Goal: Task Accomplishment & Management: Manage account settings

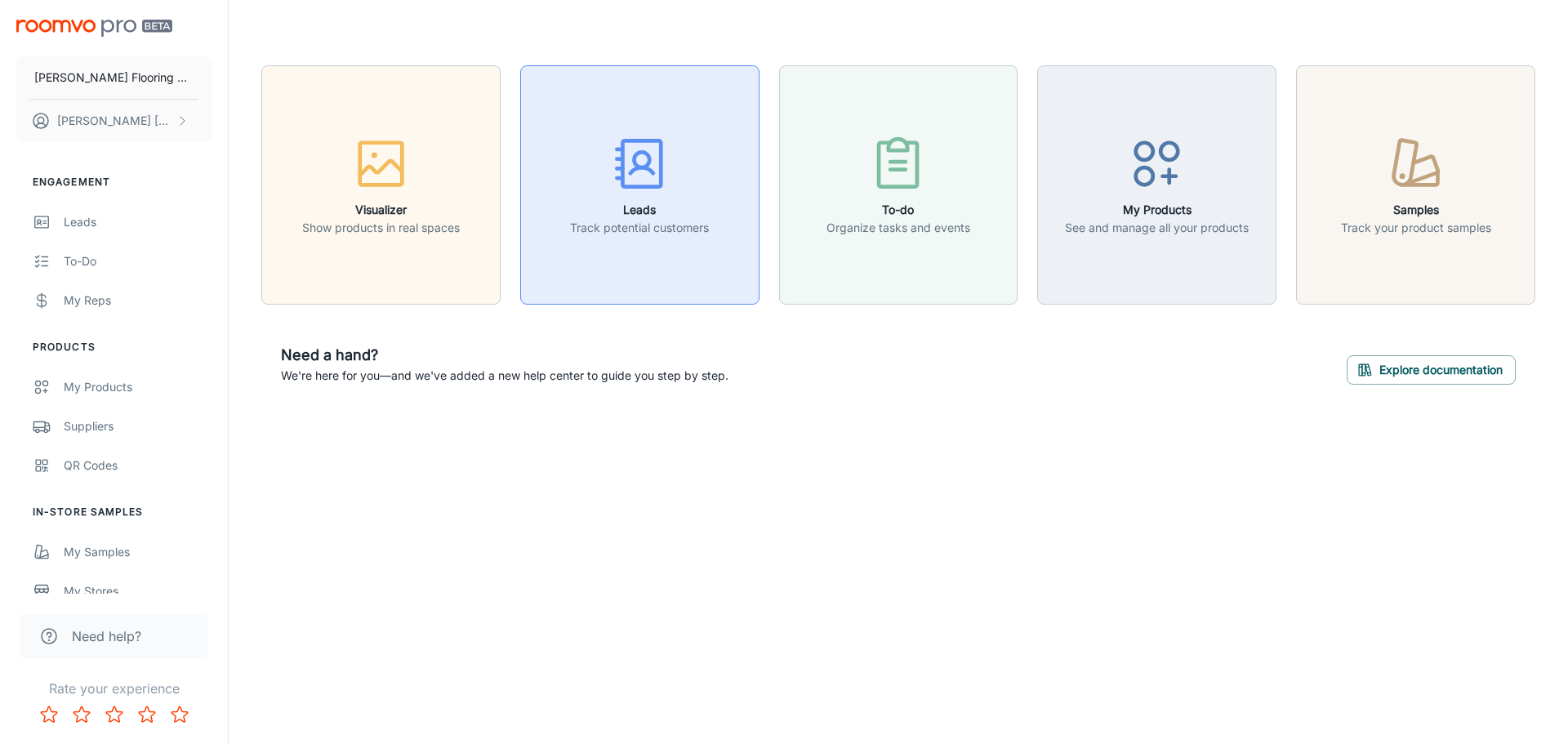
click at [693, 216] on h6 "Leads" at bounding box center [639, 210] width 139 height 18
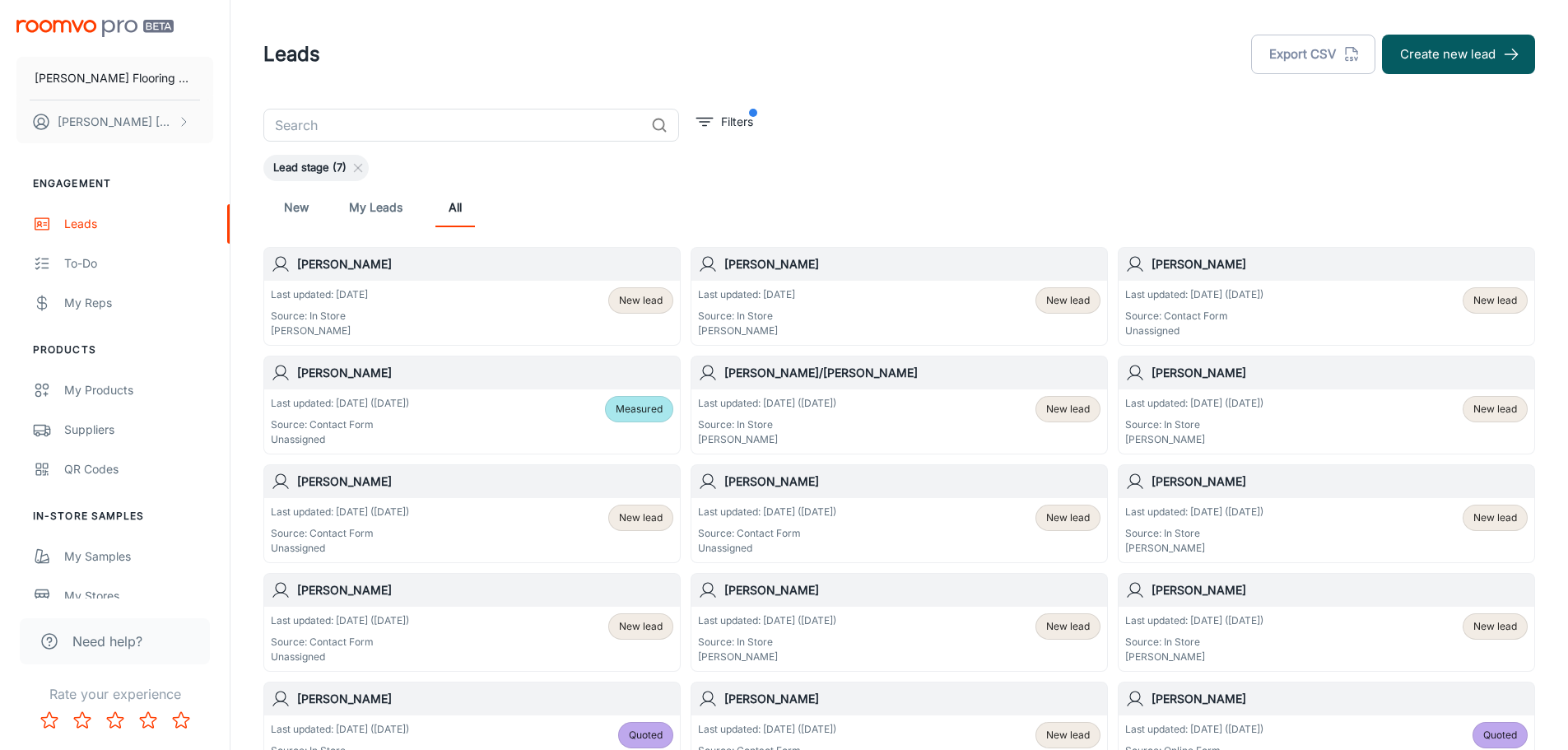
click at [410, 315] on div "Last updated: Today Source: In Store Karen Lemire New lead" at bounding box center [473, 312] width 403 height 51
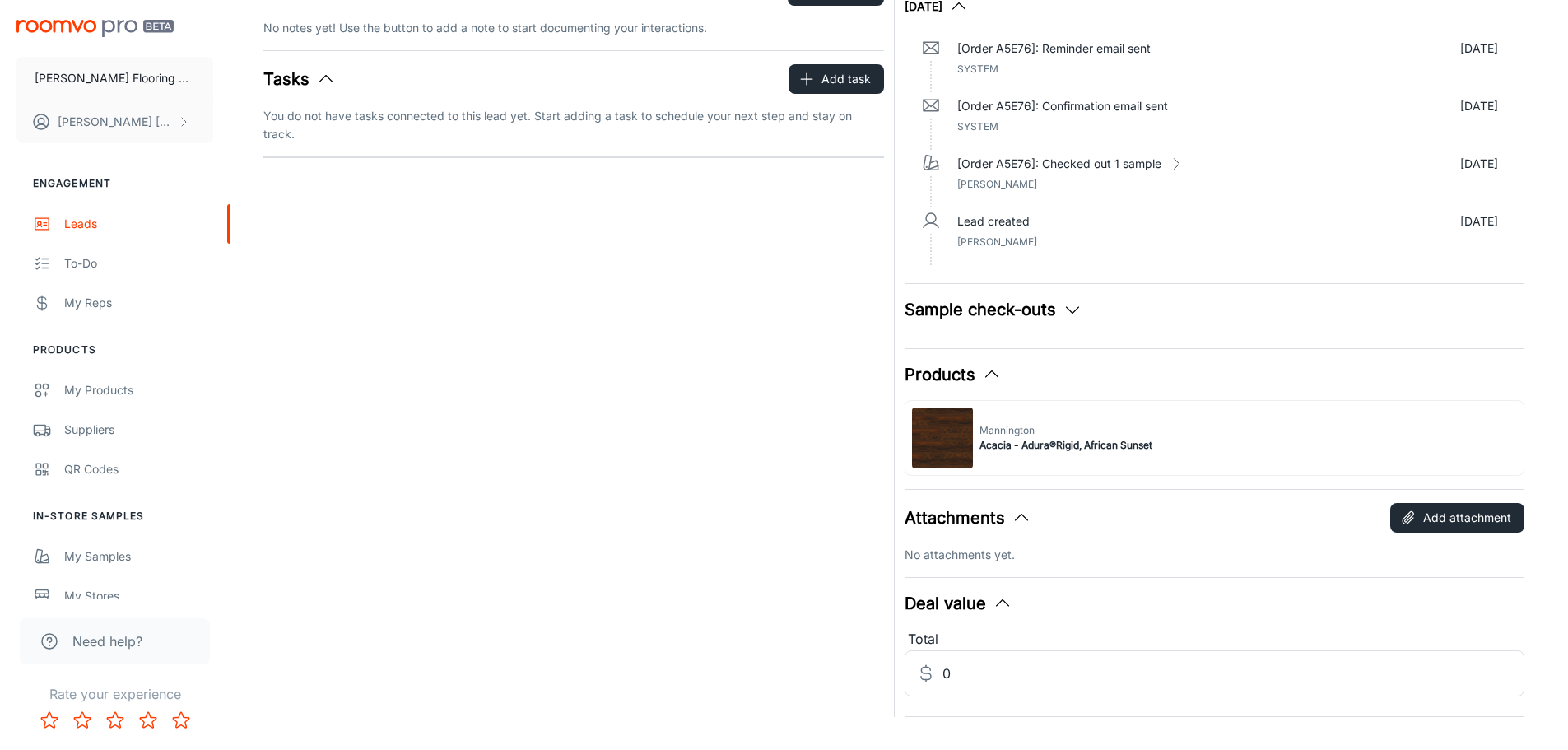
scroll to position [300, 0]
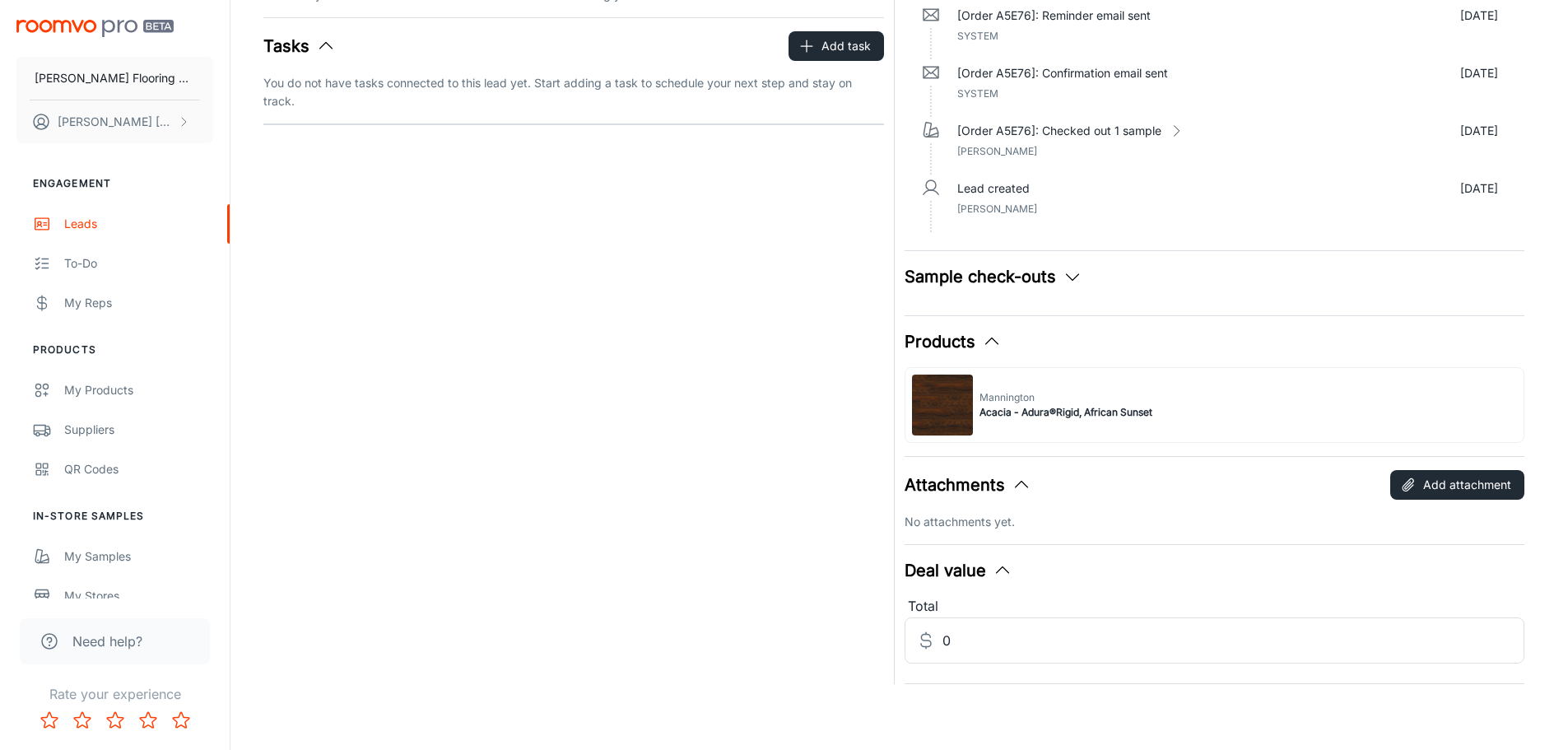
click at [1070, 277] on icon "button" at bounding box center [1073, 277] width 20 height 20
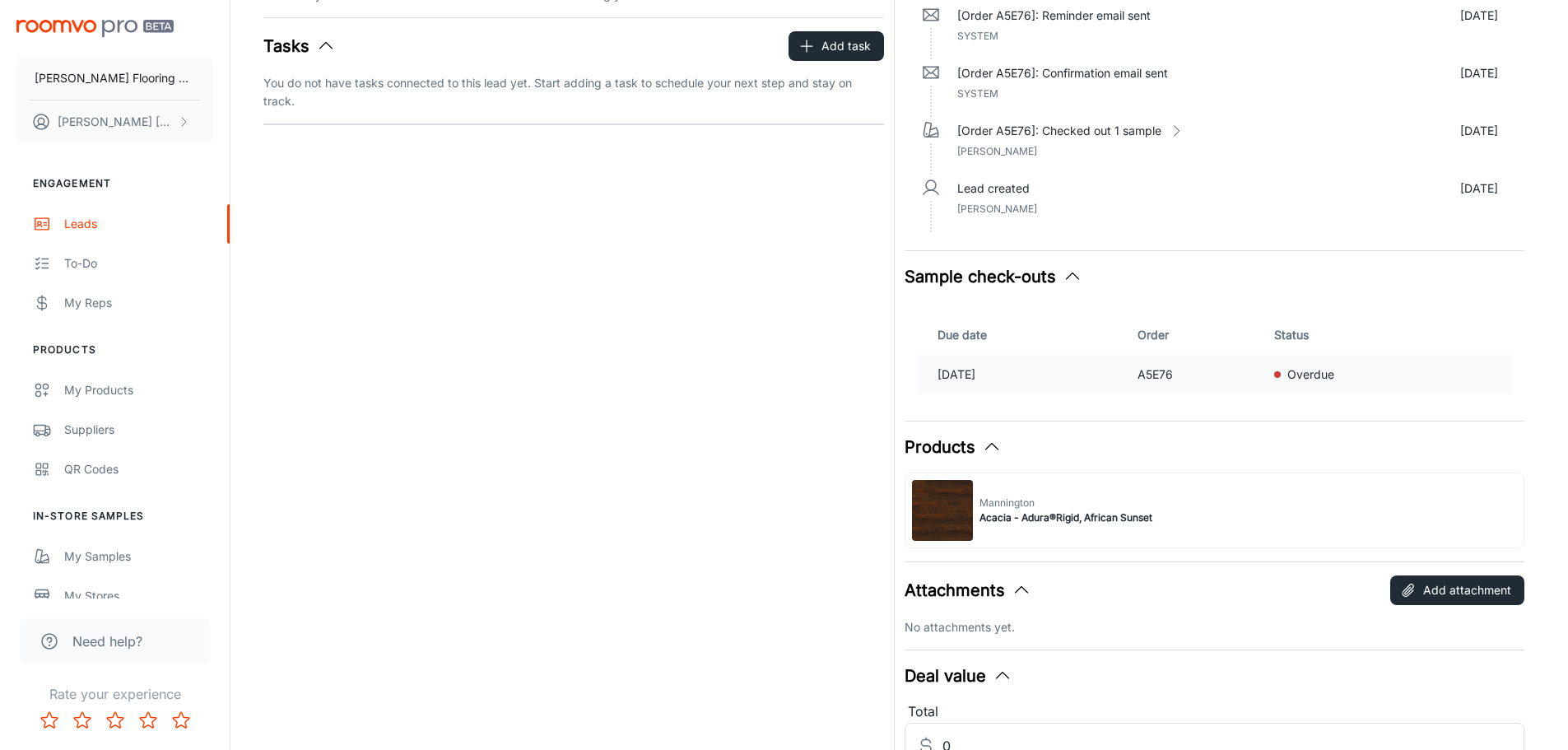
click at [985, 370] on p "[DATE]" at bounding box center [1031, 375] width 187 height 18
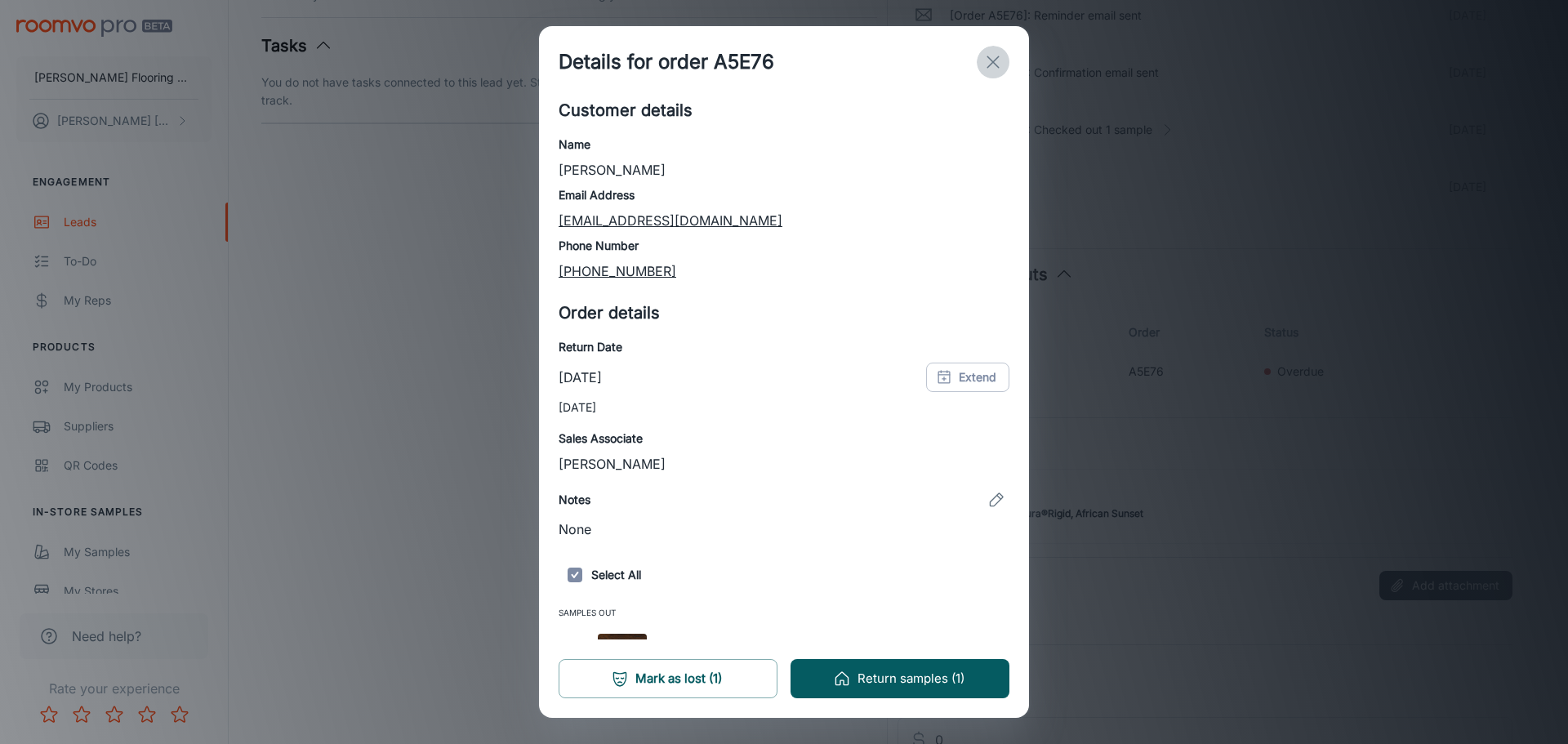
drag, startPoint x: 996, startPoint y: 57, endPoint x: 993, endPoint y: 67, distance: 10.4
click at [993, 67] on icon "exit" at bounding box center [993, 62] width 20 height 20
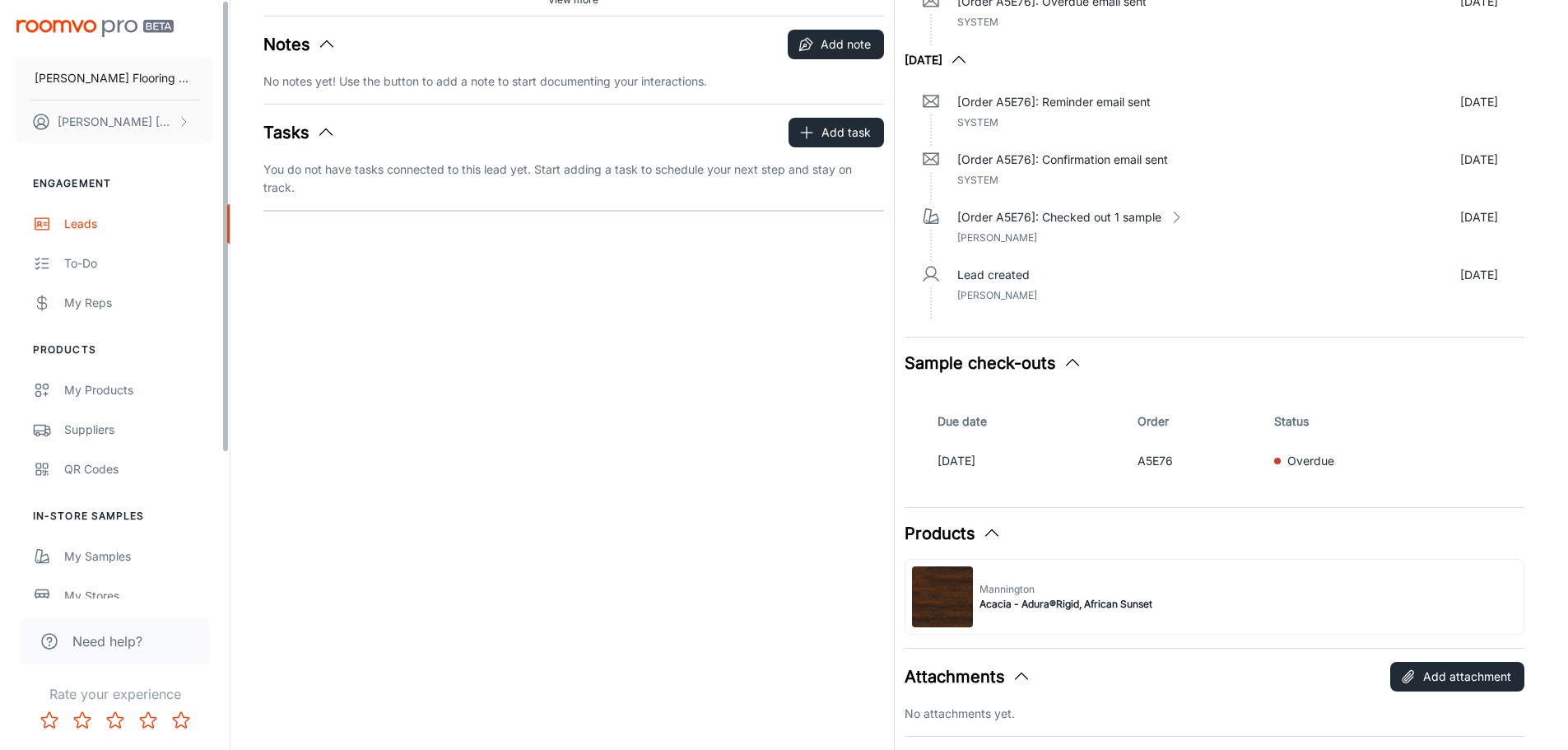
scroll to position [0, 0]
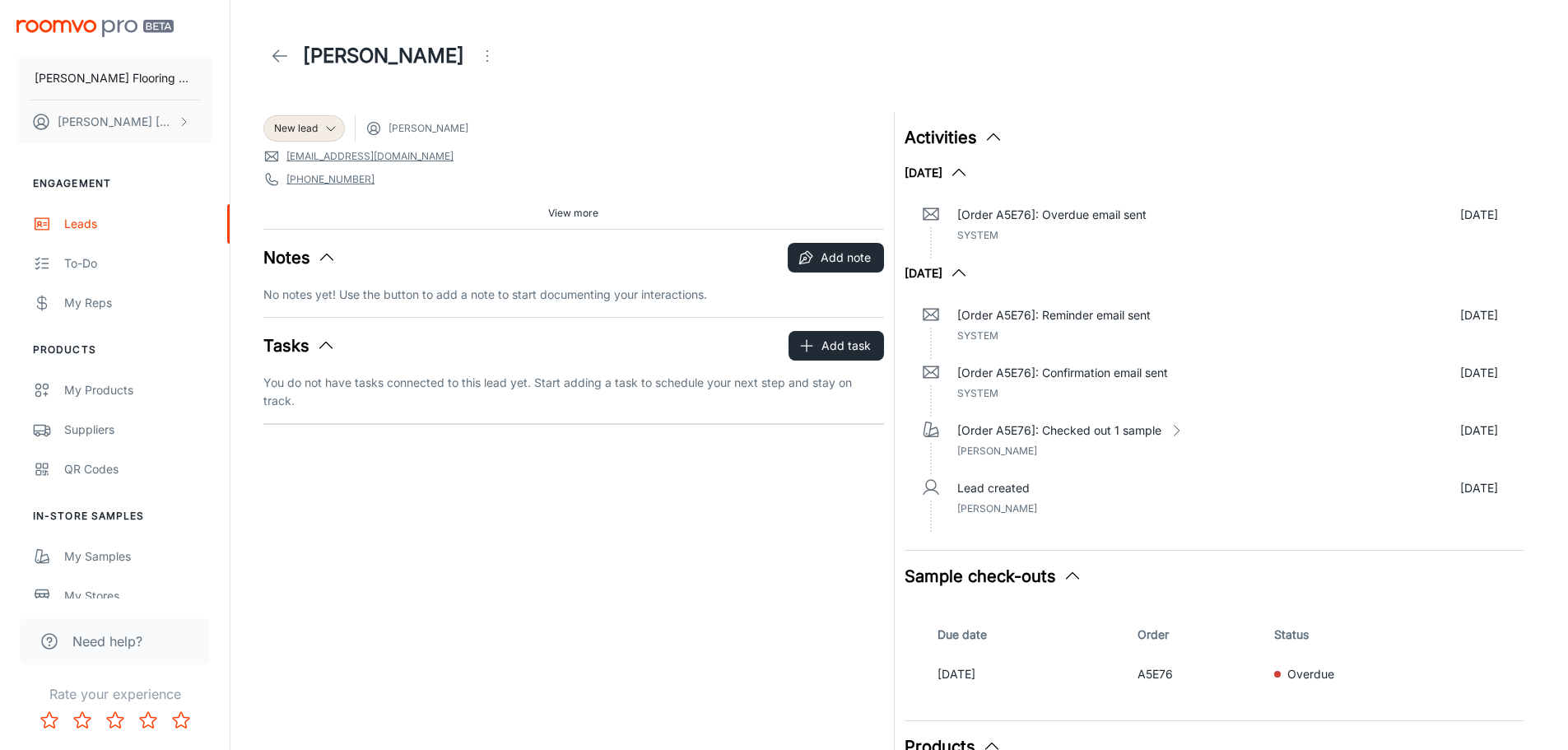
click at [815, 615] on div "New lead Karen Lemire kathleenzelony@gmail.com 408-813-0071 12 Estabrook Park R…" at bounding box center [568, 596] width 630 height 988
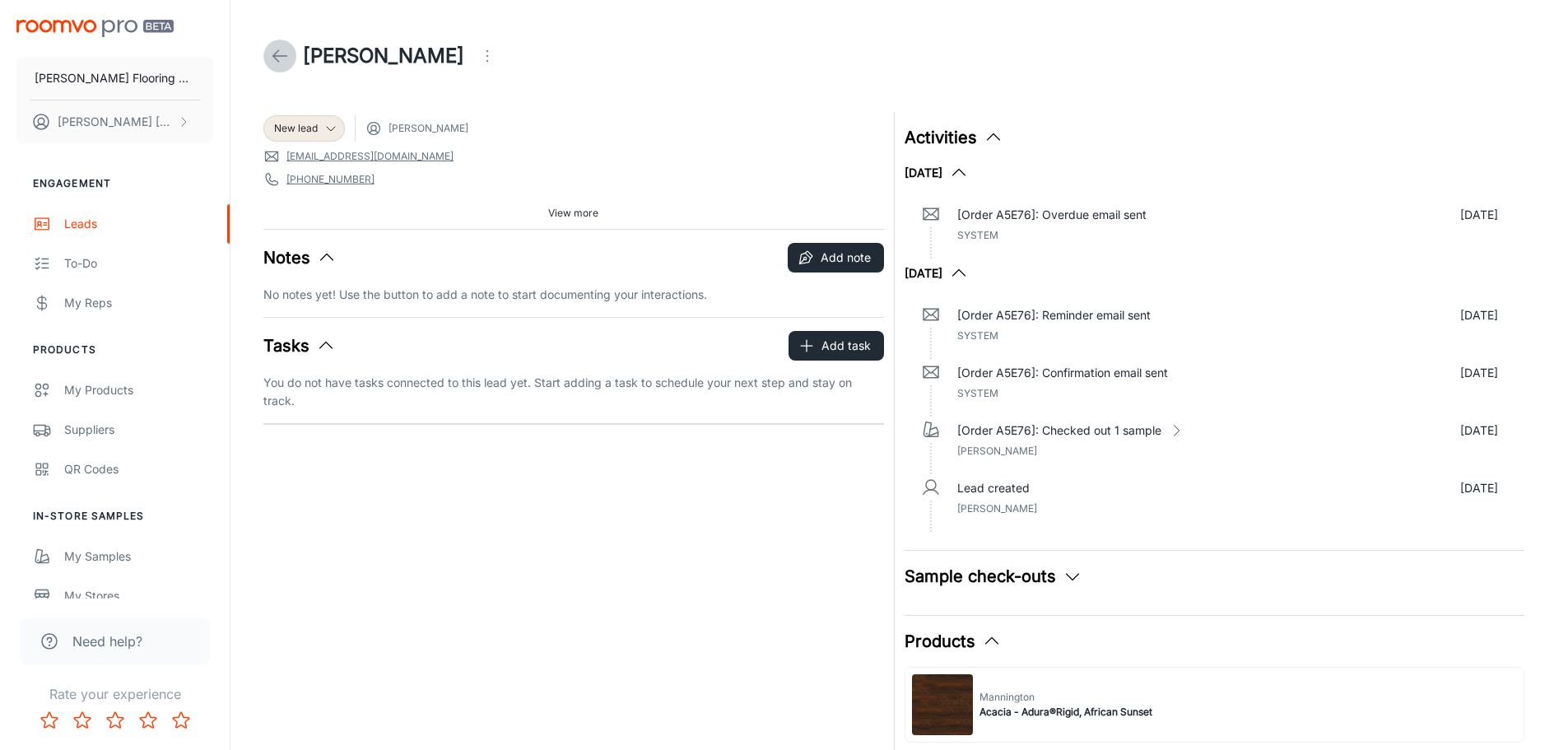
click at [283, 55] on icon at bounding box center [280, 56] width 20 height 20
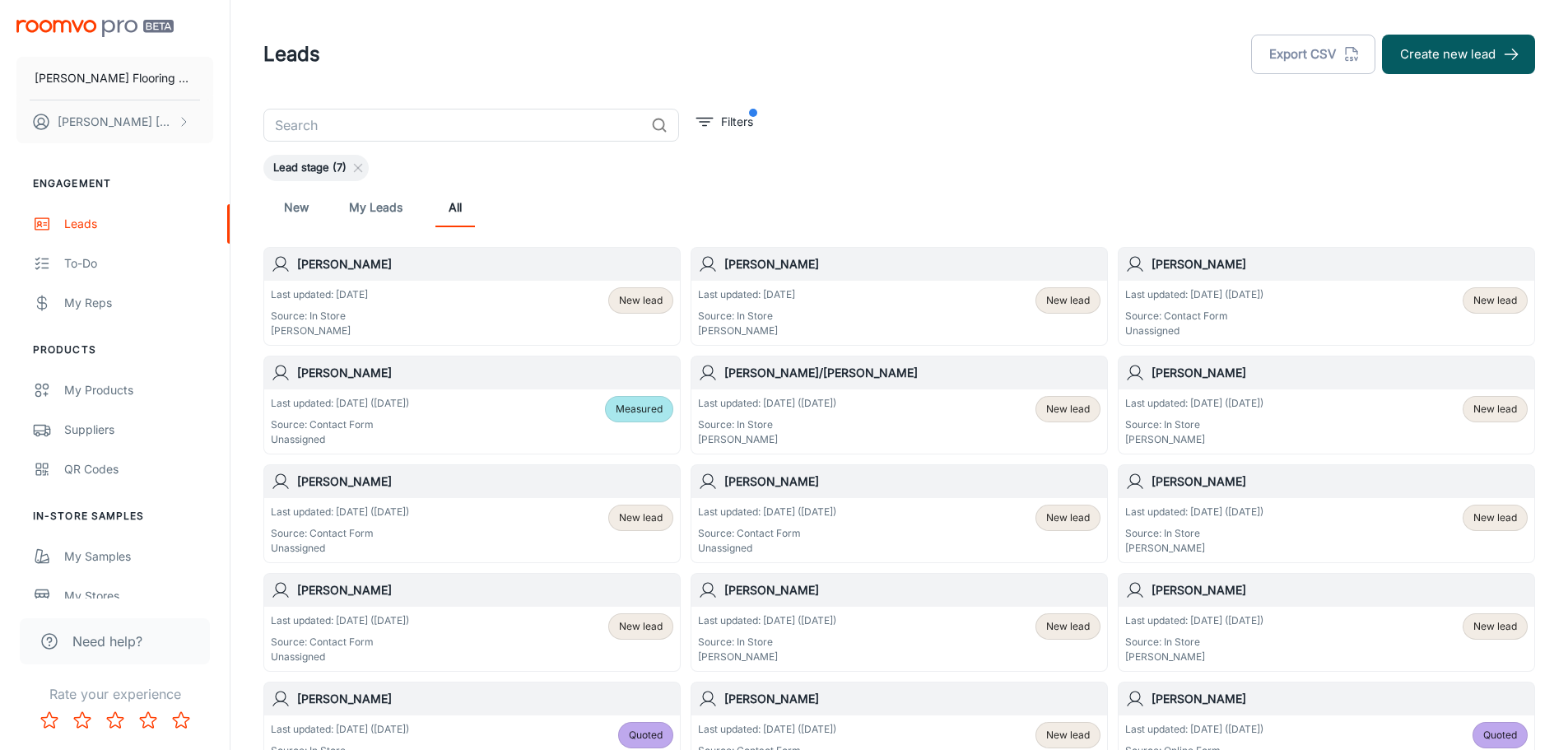
click at [1398, 304] on div "Last updated: [DATE] ([DATE]) Source: Contact Form Unassigned New lead" at bounding box center [1326, 312] width 403 height 51
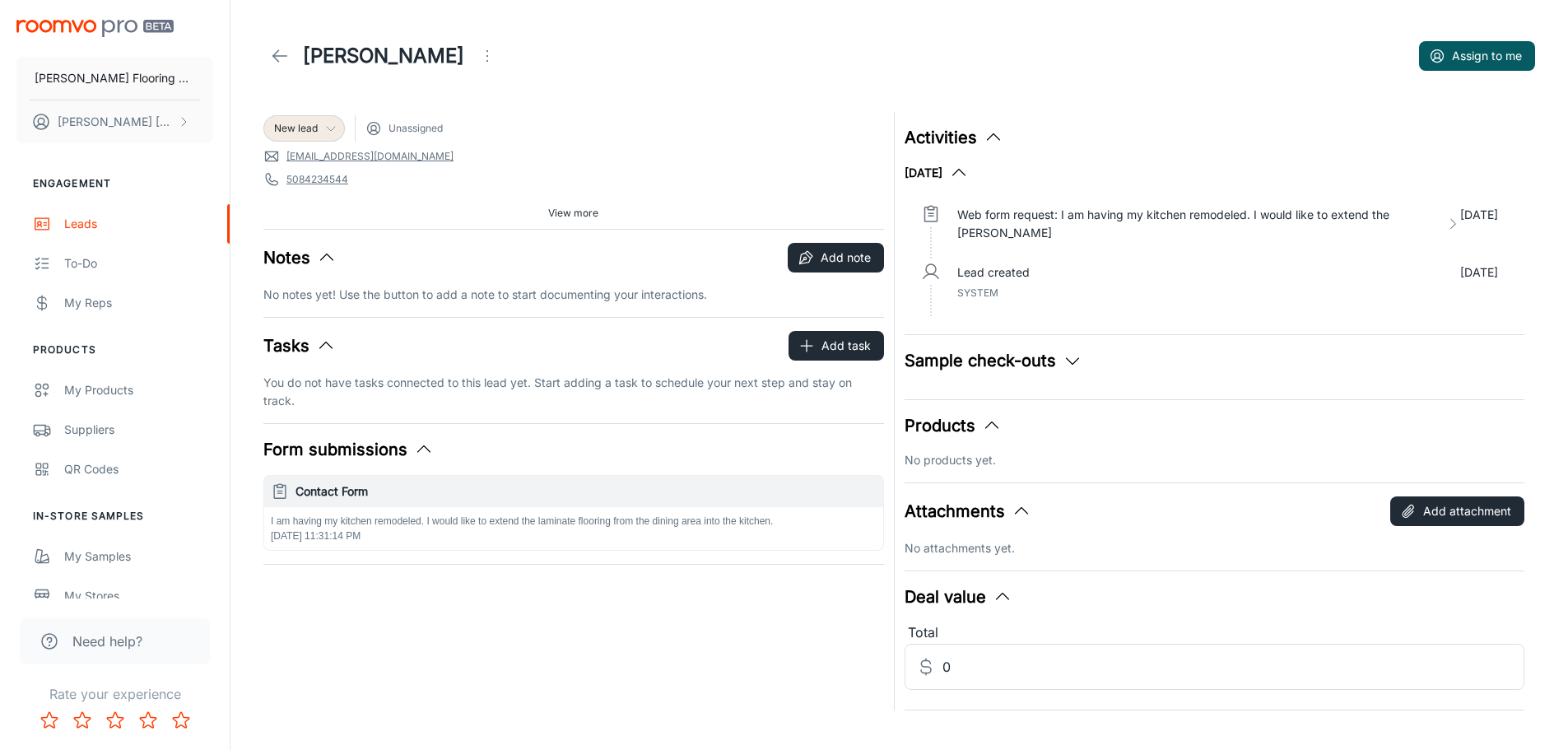
click at [327, 126] on icon at bounding box center [331, 128] width 13 height 13
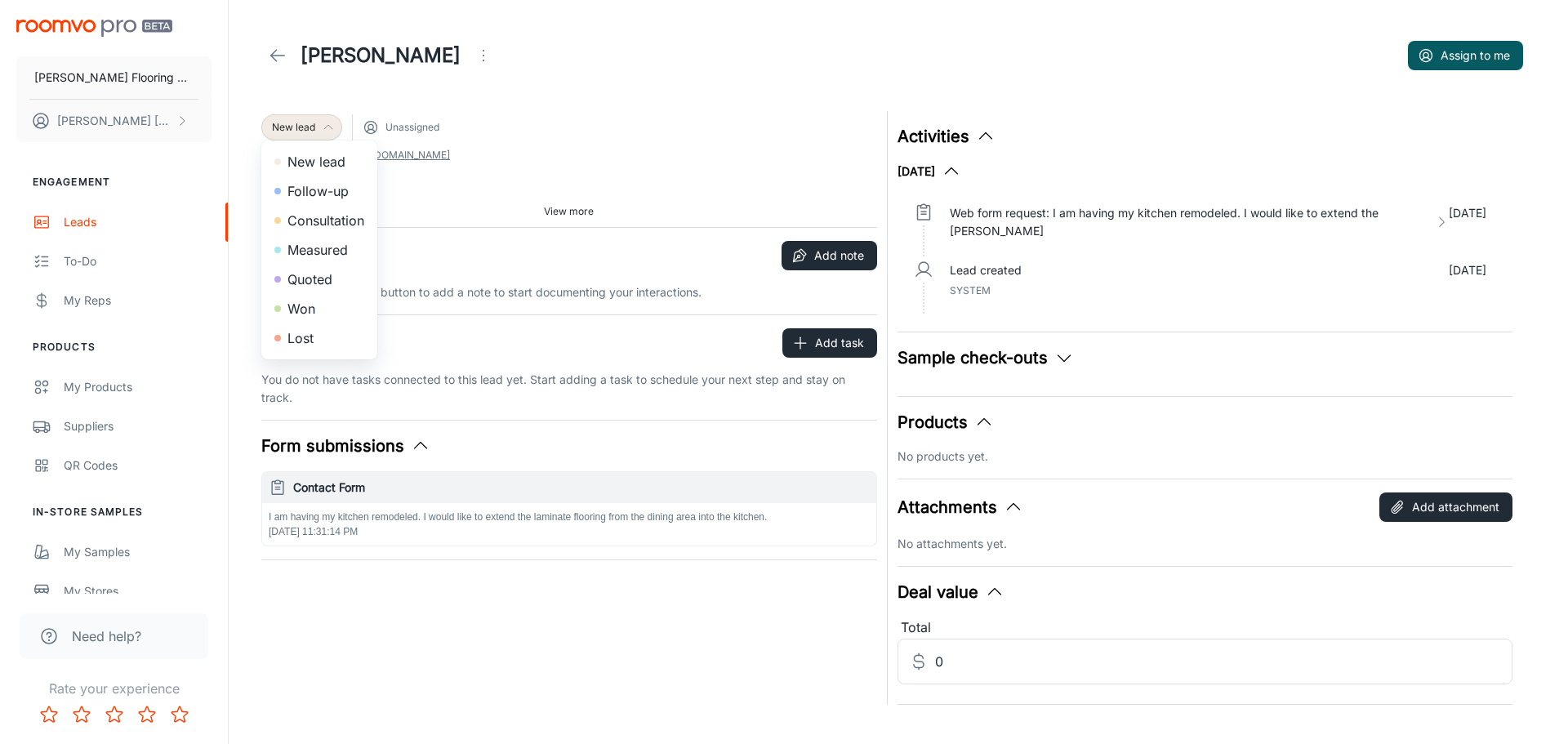
click at [332, 197] on li "Follow-up" at bounding box center [319, 191] width 116 height 29
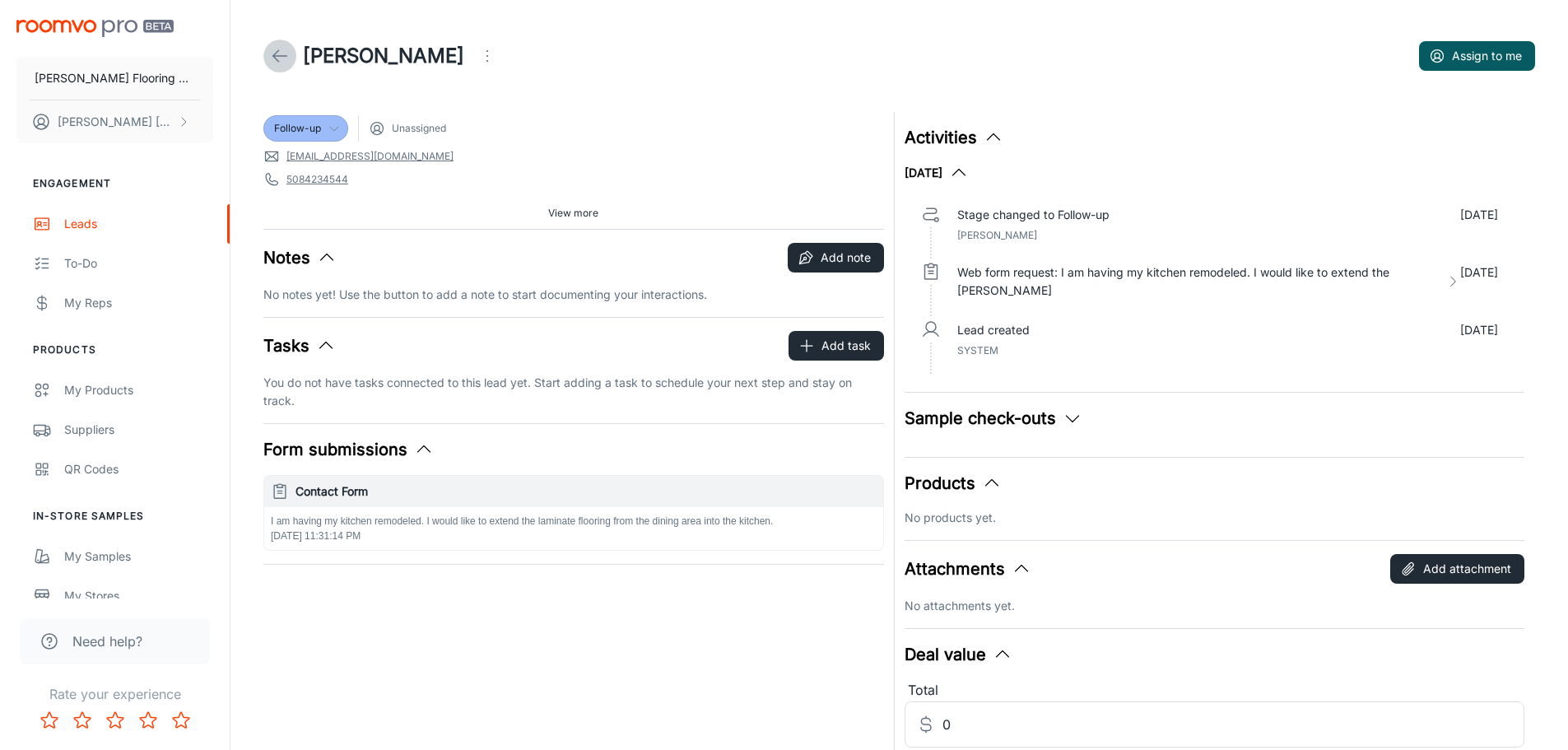
click at [273, 55] on icon at bounding box center [280, 56] width 20 height 20
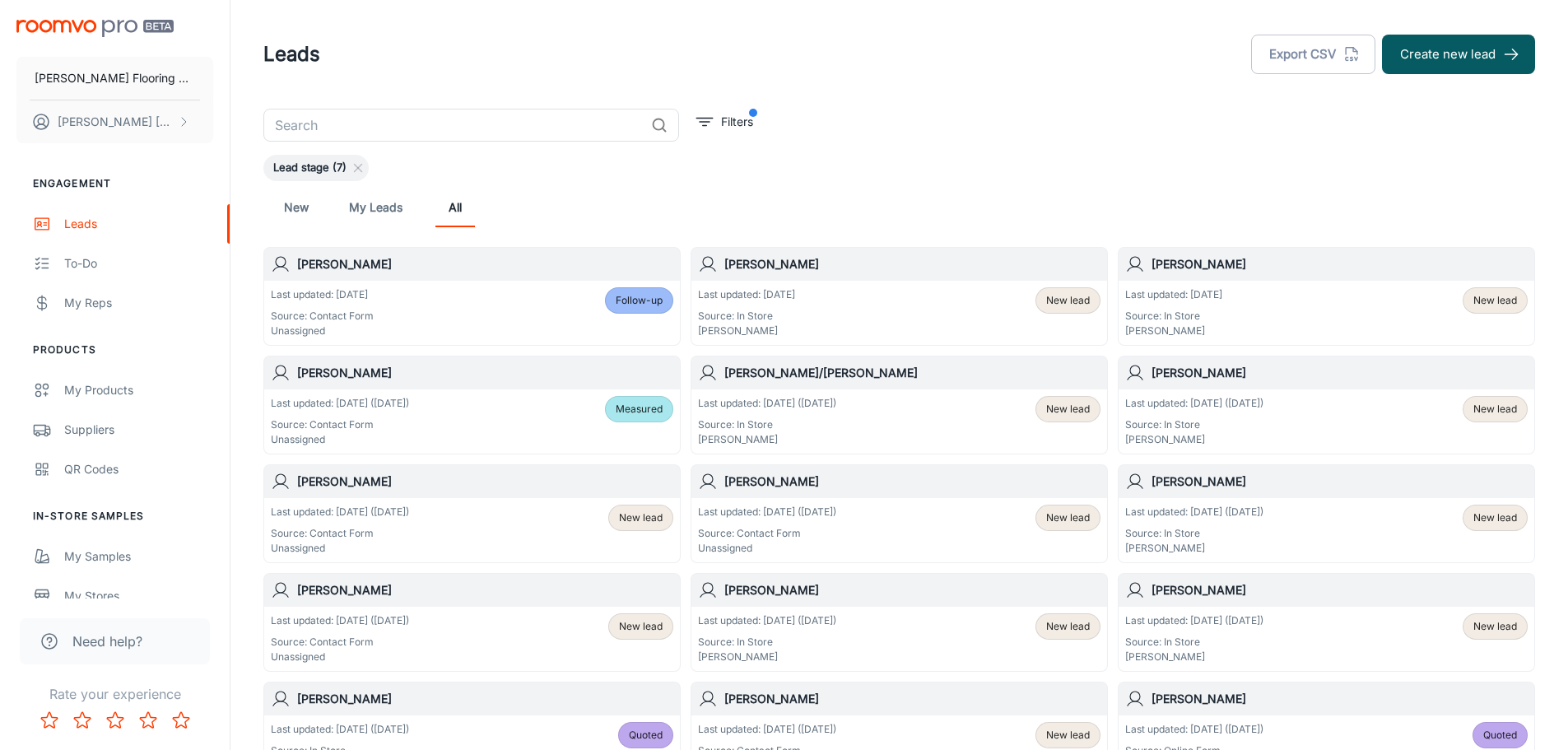
click at [1061, 308] on div "New lead" at bounding box center [1068, 300] width 65 height 26
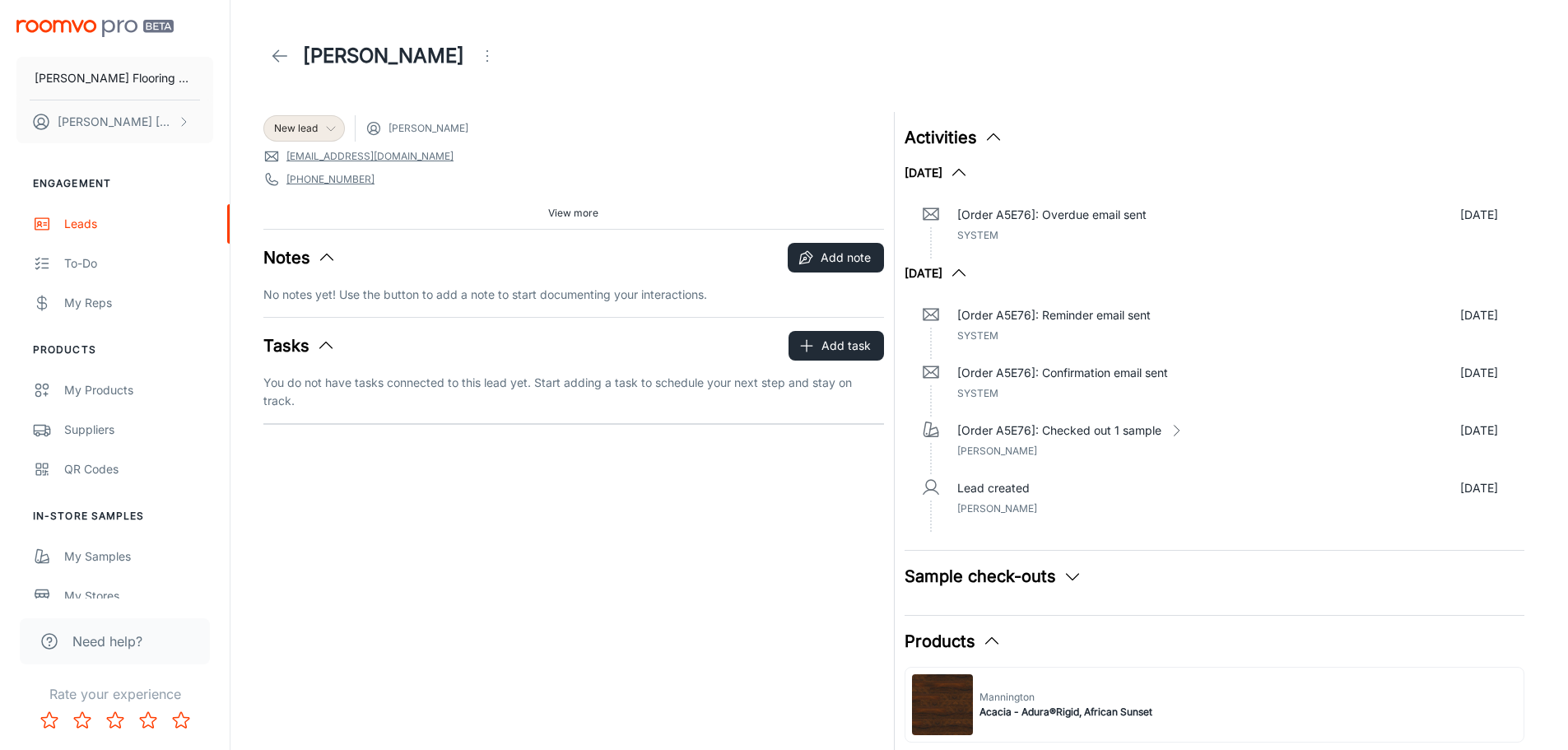
click at [331, 133] on icon at bounding box center [331, 128] width 13 height 13
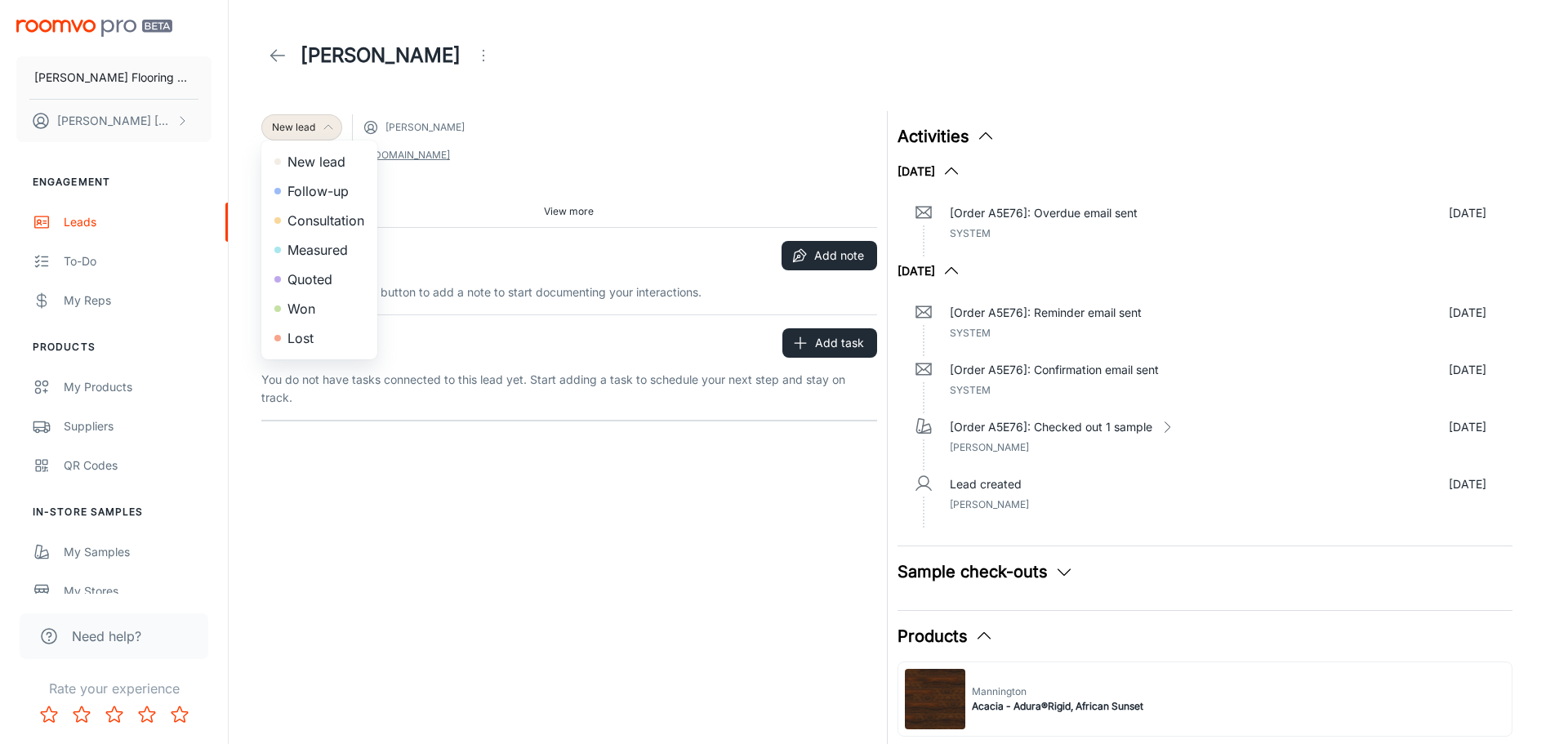
click at [326, 217] on li "Consultation" at bounding box center [319, 220] width 116 height 29
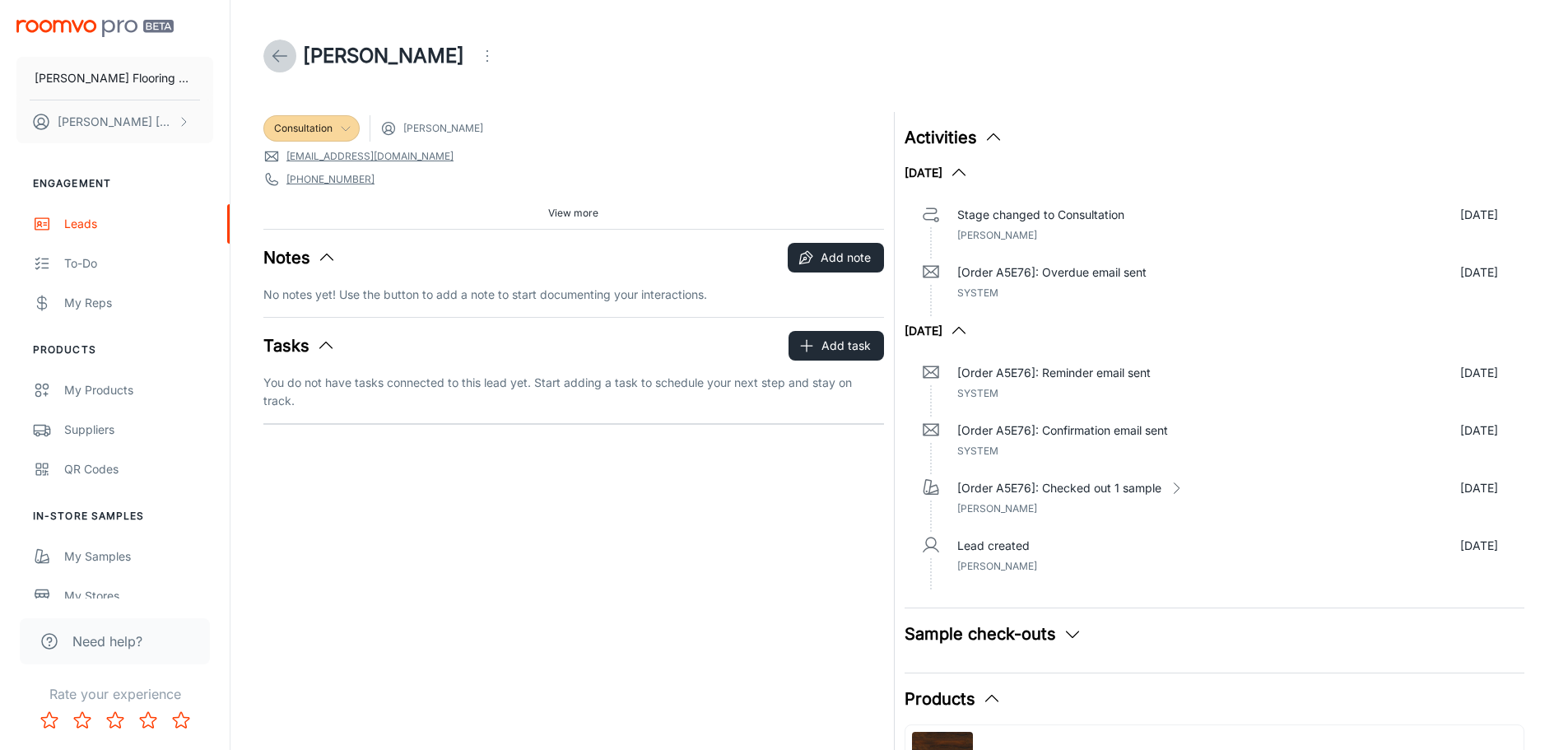
click at [286, 53] on icon at bounding box center [280, 56] width 20 height 20
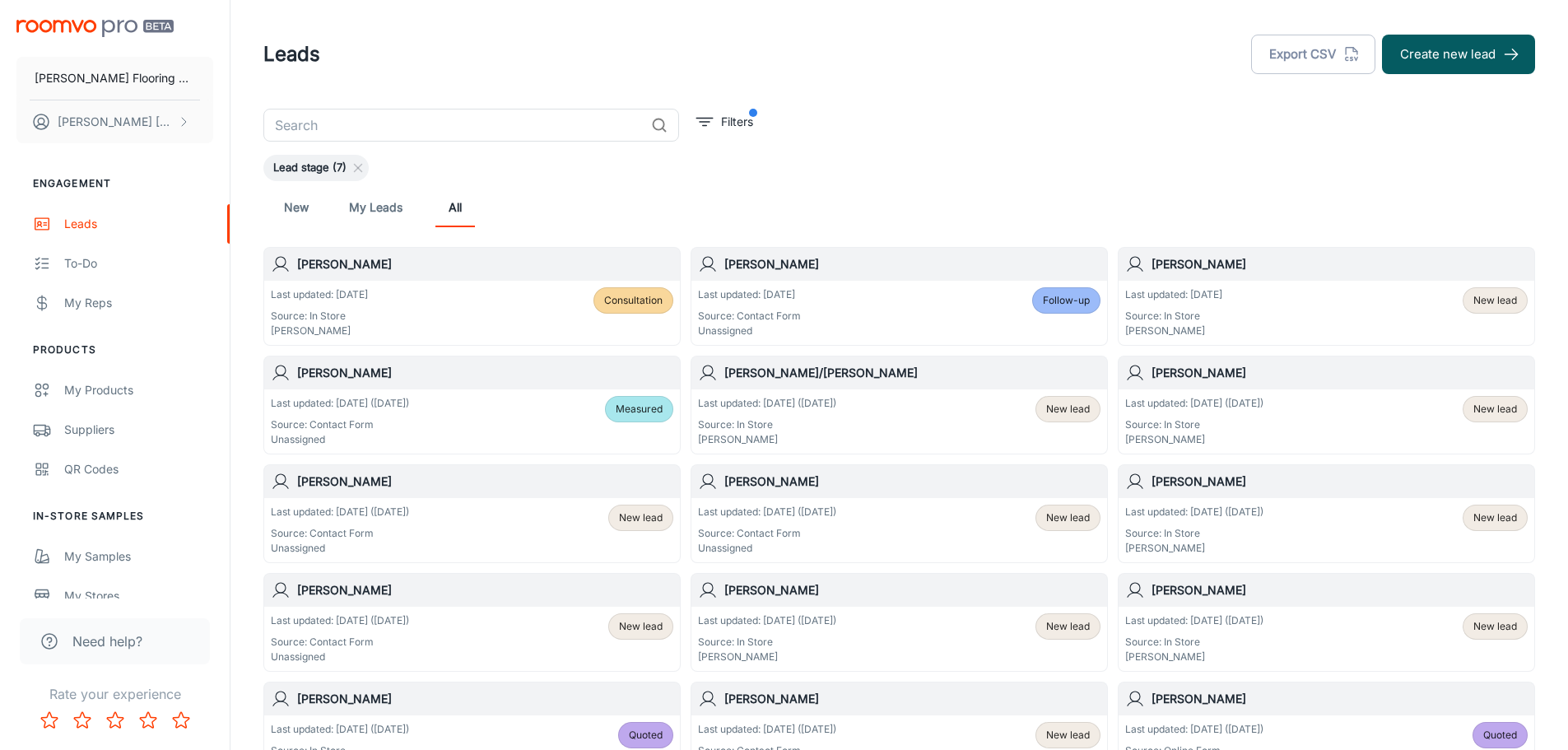
click at [927, 447] on div "Last updated: [DATE] ([DATE]) Source: In Store [PERSON_NAME] New lead" at bounding box center [899, 422] width 416 height 64
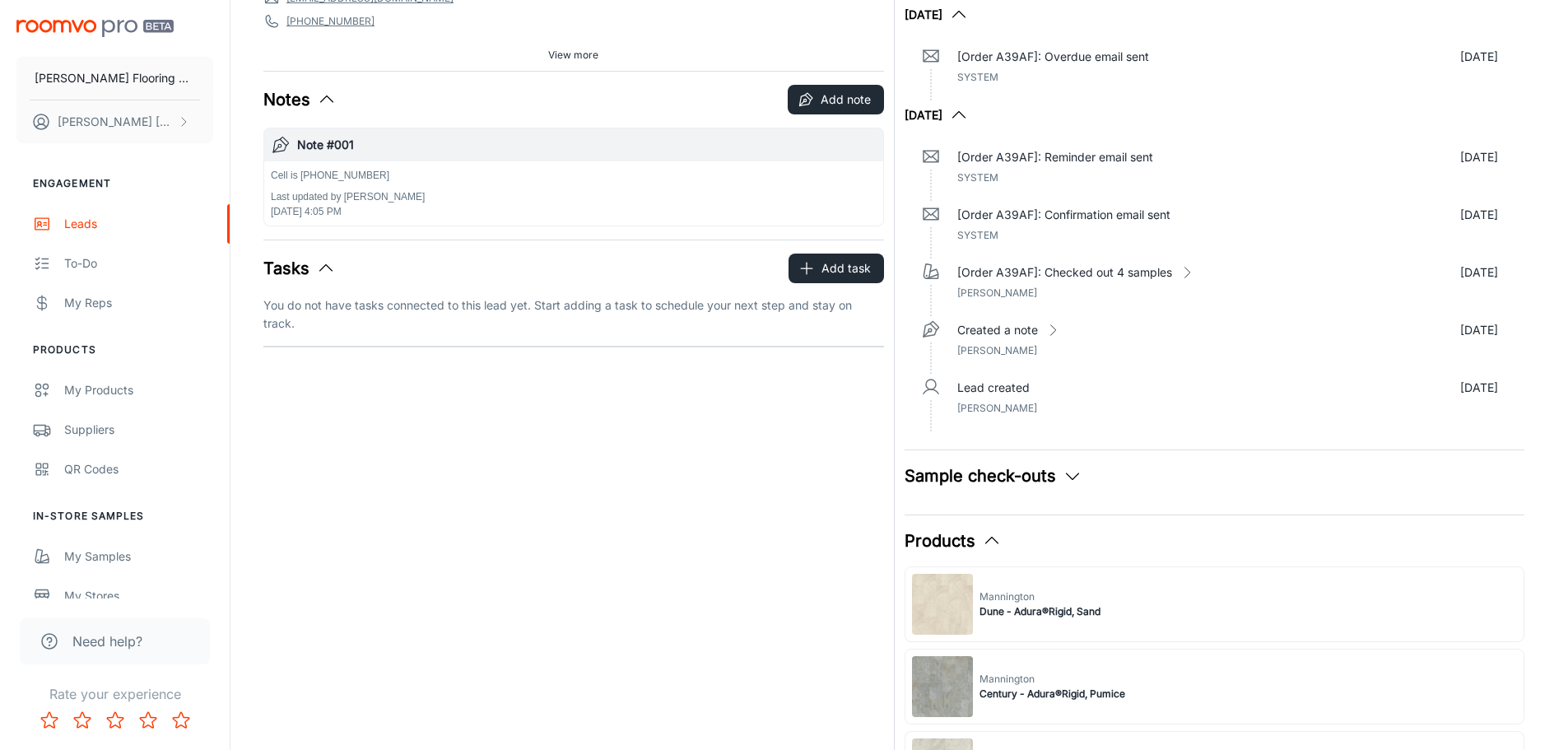
scroll to position [165, 0]
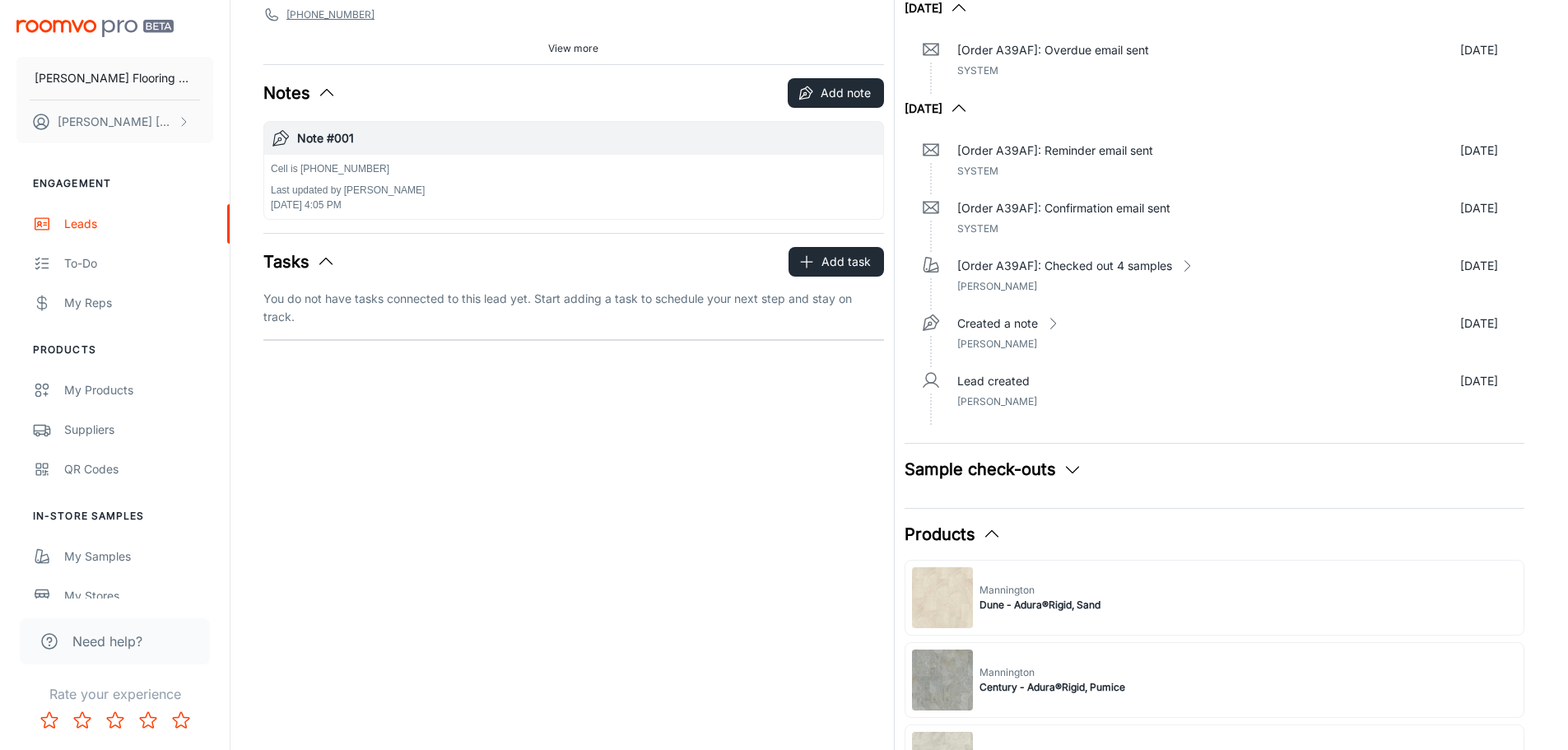
click at [1067, 474] on icon "button" at bounding box center [1073, 469] width 20 height 20
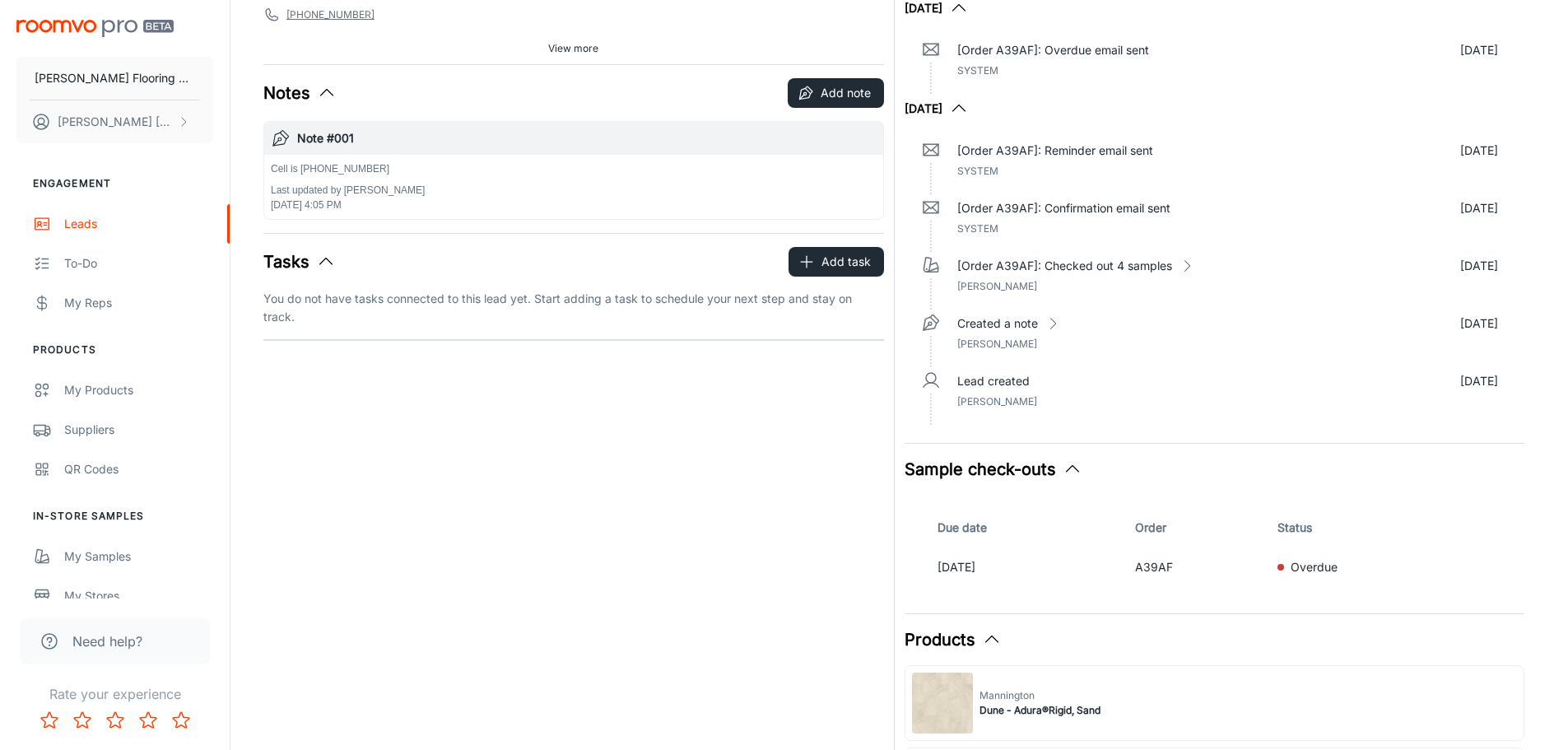
click at [1067, 474] on icon "button" at bounding box center [1073, 469] width 20 height 20
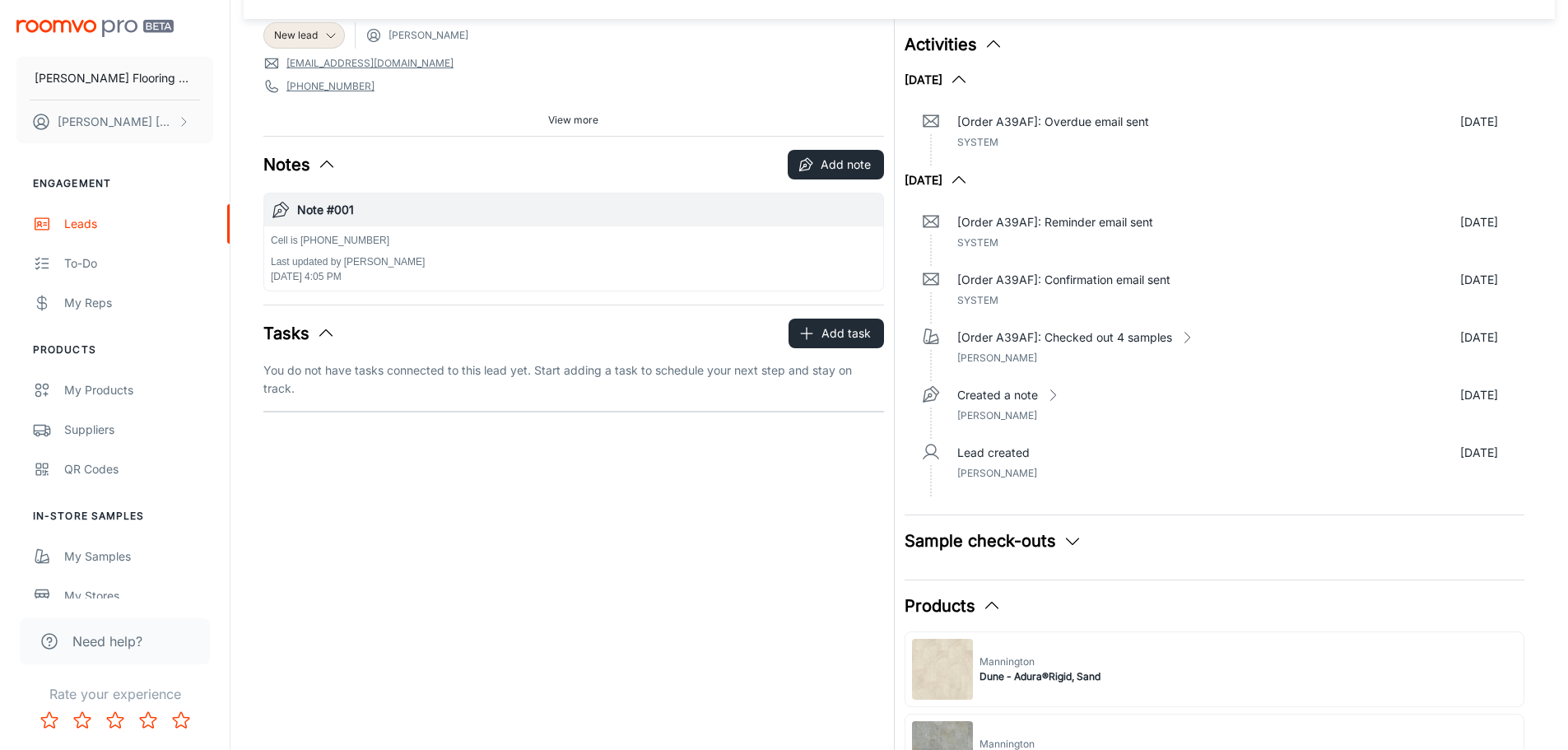
scroll to position [0, 0]
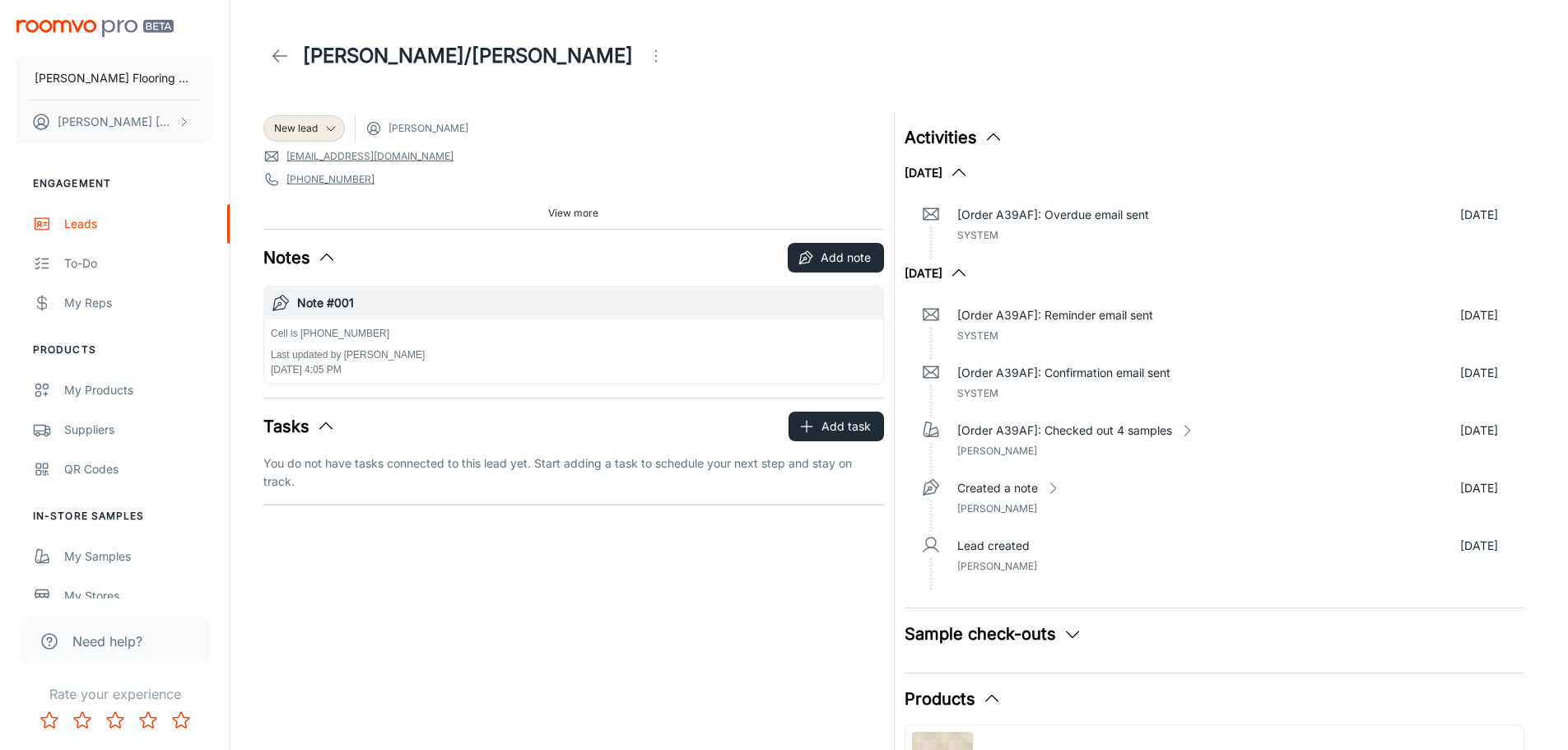
click at [281, 55] on icon at bounding box center [280, 56] width 20 height 20
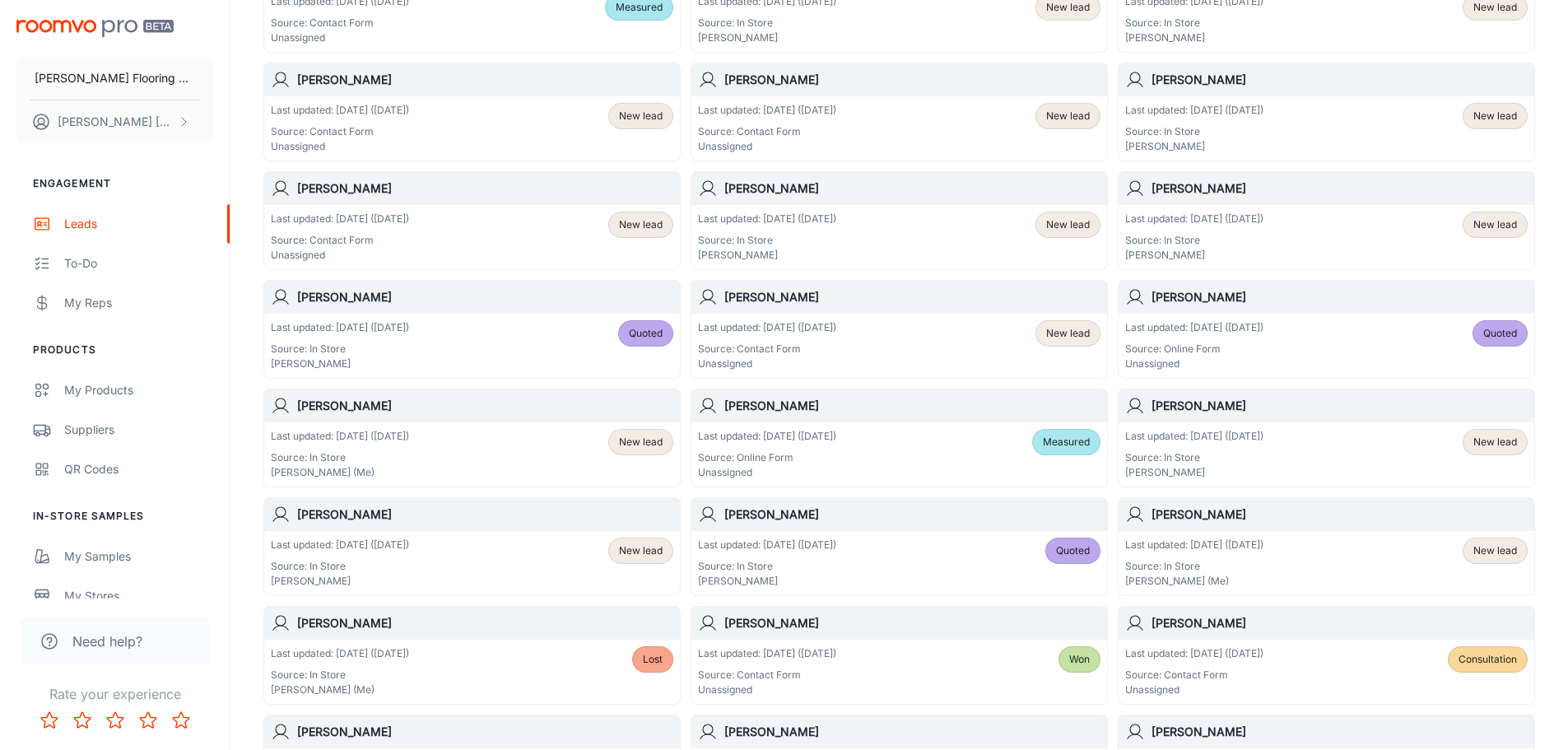
scroll to position [412, 0]
